Goal: Task Accomplishment & Management: Manage account settings

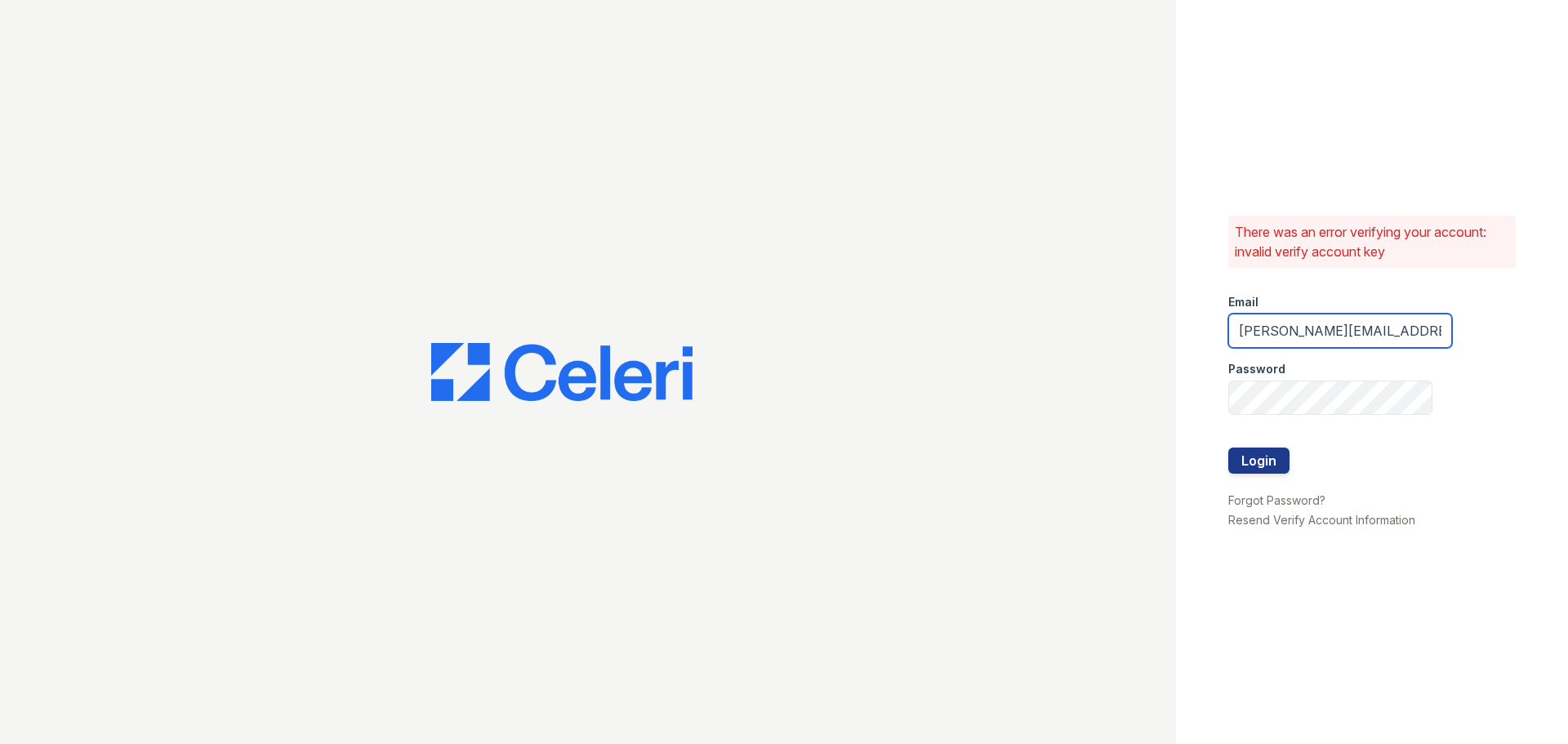
drag, startPoint x: 1265, startPoint y: 332, endPoint x: 1197, endPoint y: 332, distance: 68.0
click at [1197, 332] on div "There was an error verifying your account: invalid verify account key Email jos…" at bounding box center [1372, 372] width 392 height 744
type input "[EMAIL_ADDRESS][DOMAIN_NAME]"
click at [1266, 462] on button "Login" at bounding box center [1258, 461] width 61 height 26
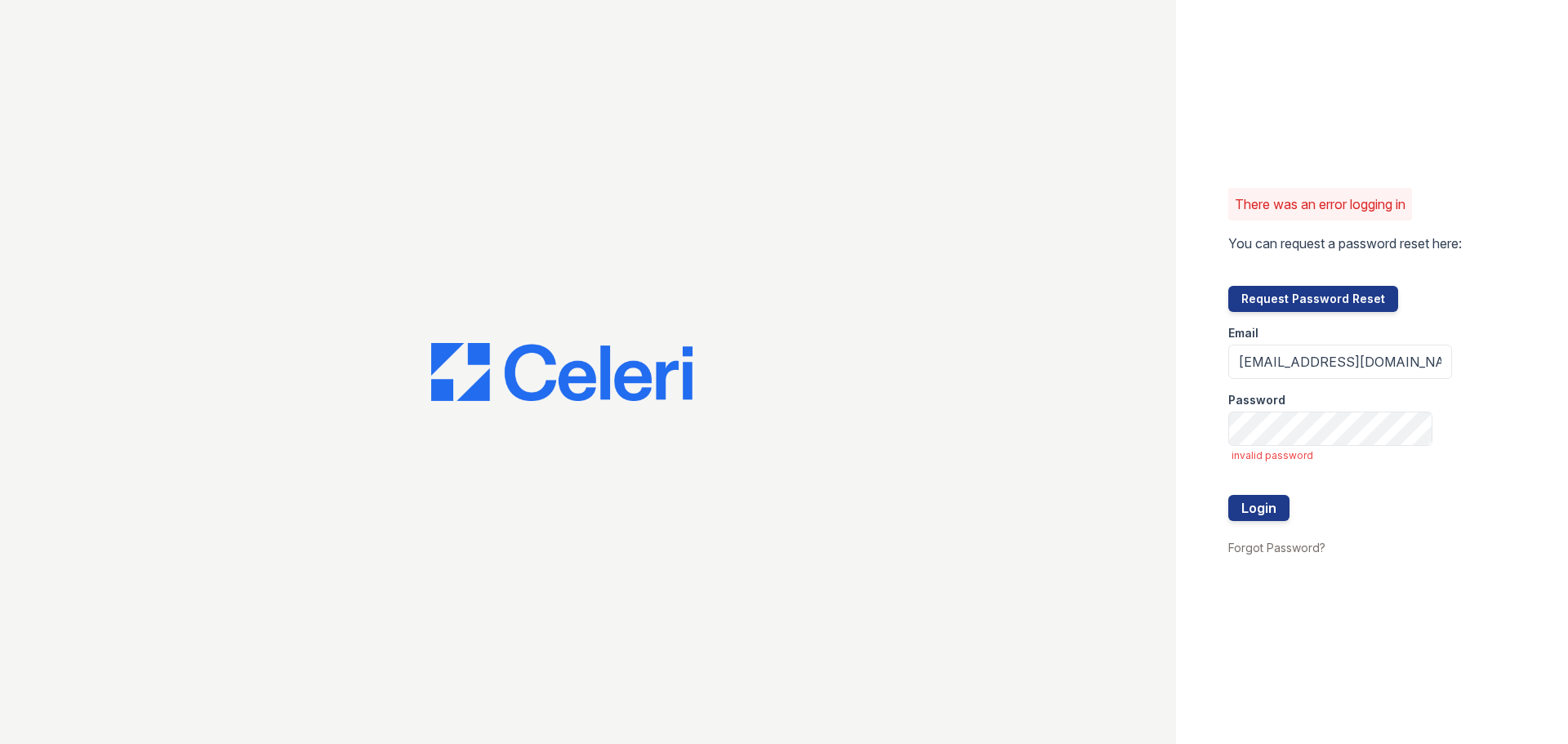
click at [1174, 602] on div at bounding box center [588, 372] width 1176 height 744
click at [1268, 547] on link "Forgot Password?" at bounding box center [1276, 548] width 97 height 14
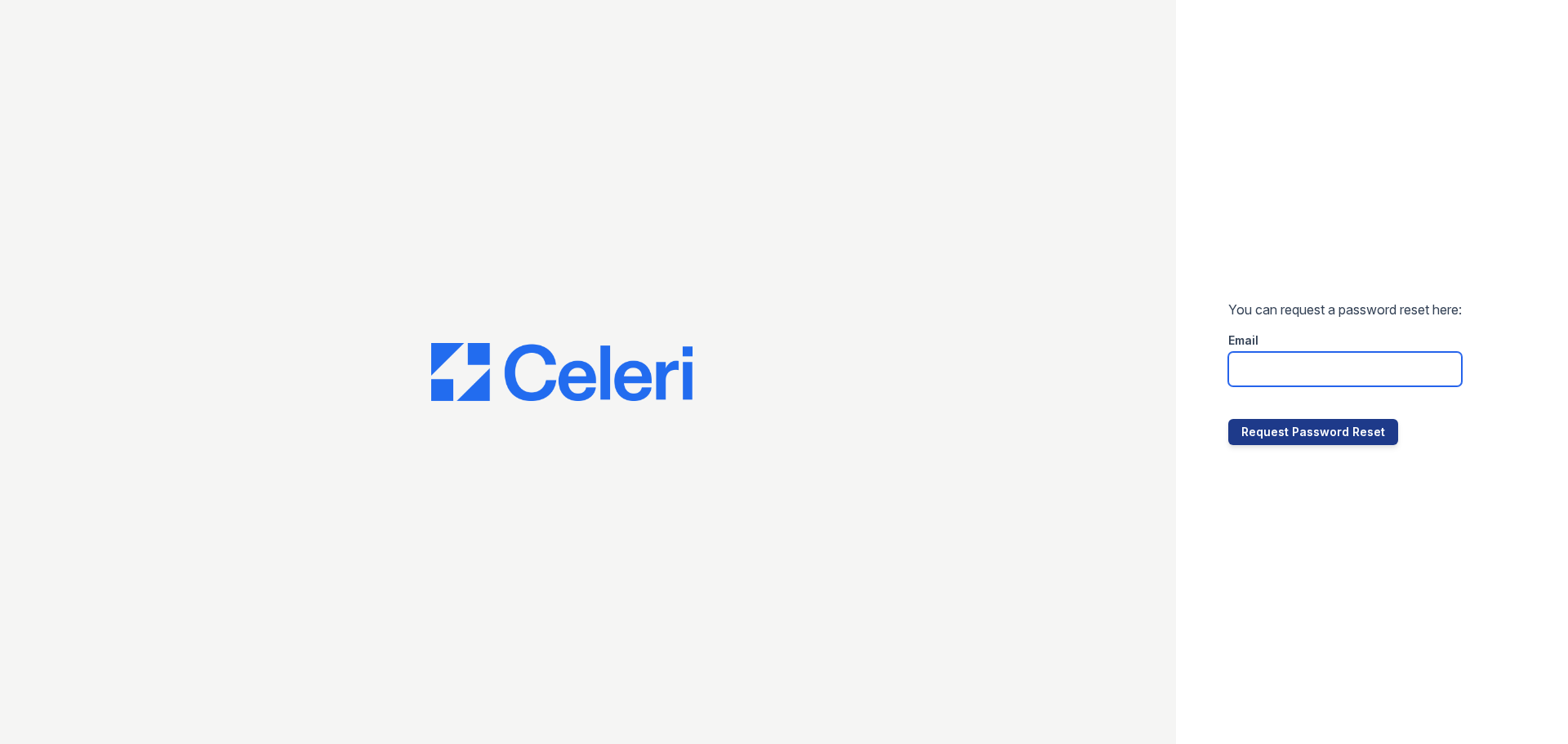
click at [1251, 370] on input "email" at bounding box center [1344, 369] width 233 height 34
type input "l"
type input "loginnoreply@cafmanagement.com"
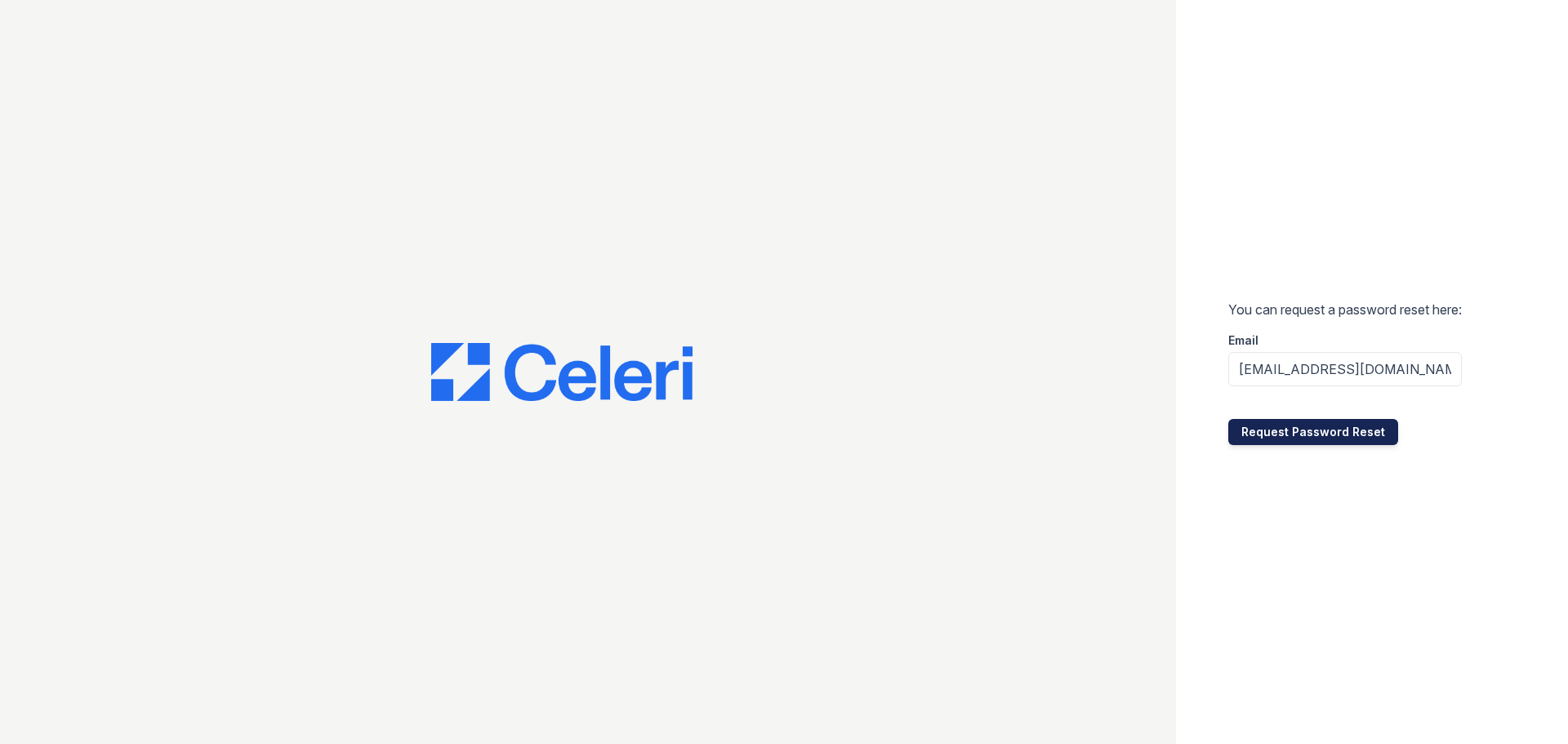
click at [1298, 431] on button "Request Password Reset" at bounding box center [1312, 432] width 170 height 26
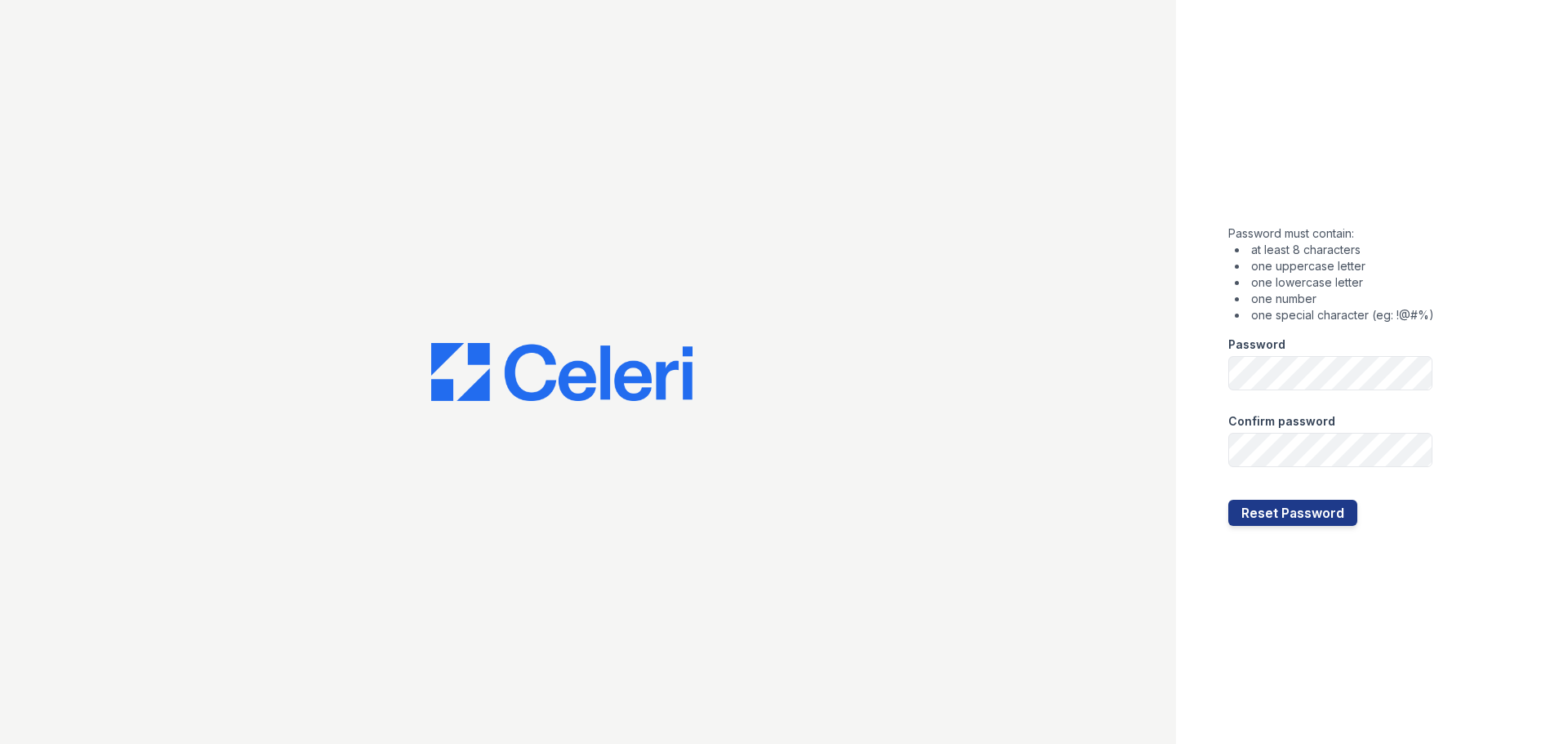
drag, startPoint x: 1292, startPoint y: 669, endPoint x: 1285, endPoint y: 655, distance: 15.7
click at [1290, 668] on div "Password must contain: at least 8 characters one uppercase letter one lowercase…" at bounding box center [1372, 372] width 392 height 744
click at [1298, 511] on button "Reset Password" at bounding box center [1292, 512] width 129 height 26
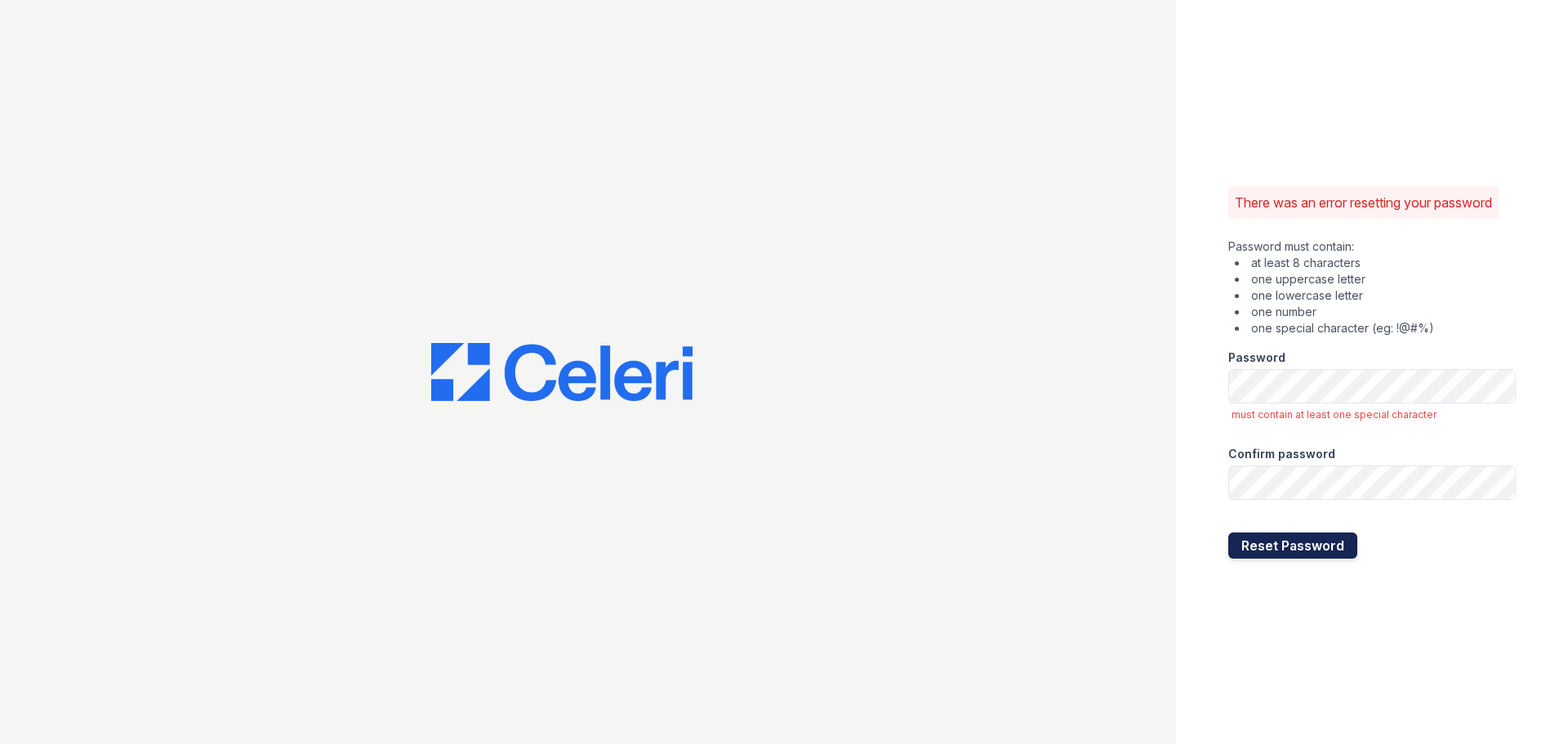
click at [1242, 555] on button "Reset Password" at bounding box center [1292, 545] width 129 height 26
